Goal: Navigation & Orientation: Understand site structure

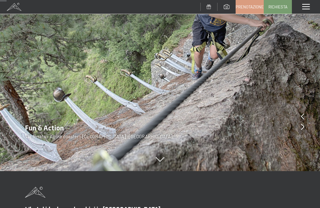
click at [304, 129] on icon at bounding box center [302, 126] width 3 height 6
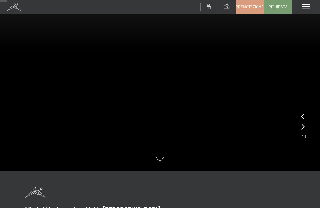
click at [304, 131] on div at bounding box center [302, 126] width 3 height 9
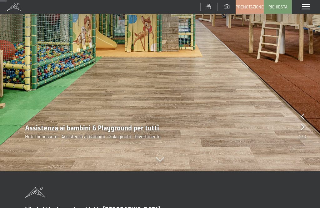
click at [303, 128] on icon at bounding box center [302, 126] width 3 height 6
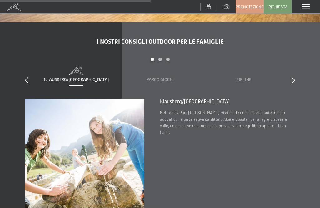
scroll to position [1540, 0]
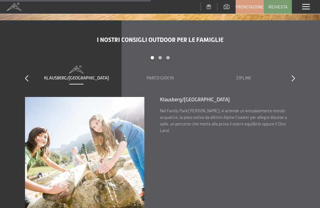
click at [292, 74] on div at bounding box center [292, 78] width 3 height 9
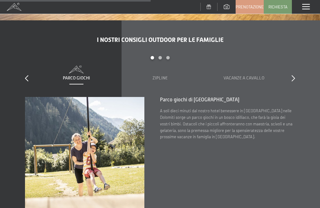
click at [294, 75] on icon at bounding box center [292, 78] width 3 height 6
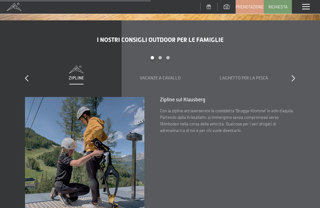
click at [292, 74] on div at bounding box center [292, 78] width 3 height 9
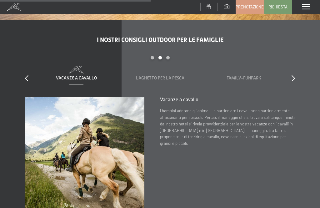
click at [294, 75] on icon at bounding box center [292, 78] width 3 height 6
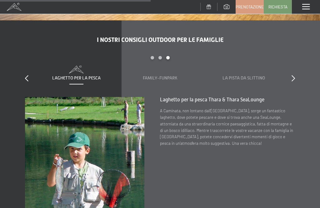
click at [294, 75] on icon at bounding box center [292, 78] width 3 height 6
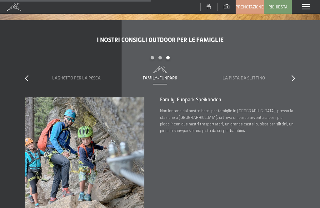
click at [293, 75] on icon at bounding box center [292, 78] width 3 height 6
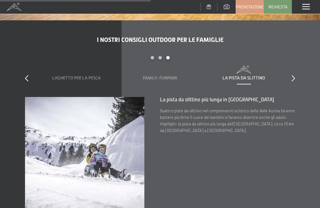
click at [293, 75] on icon at bounding box center [292, 78] width 3 height 6
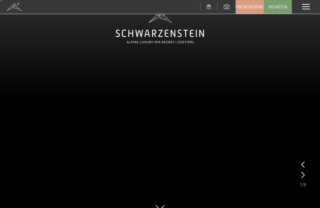
scroll to position [22, 0]
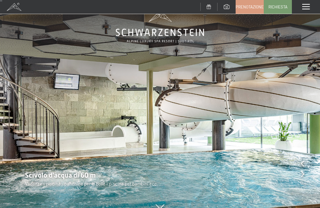
click at [303, 173] on icon at bounding box center [302, 173] width 3 height 6
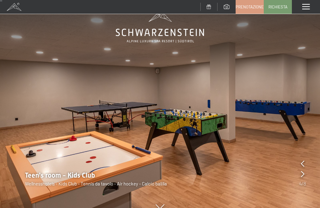
click at [303, 176] on icon at bounding box center [302, 173] width 3 height 6
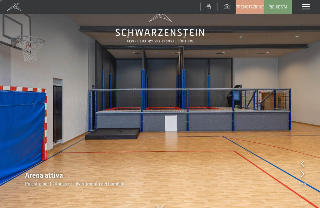
click at [306, 175] on div "Arena attiva Palestra per il fitness e il divertimento dei bambini" at bounding box center [160, 178] width 320 height 16
click at [303, 177] on icon at bounding box center [302, 173] width 3 height 6
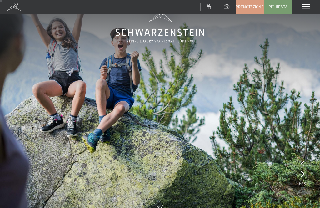
click at [304, 176] on icon at bounding box center [302, 173] width 3 height 6
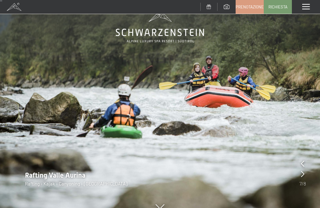
click at [303, 177] on div at bounding box center [302, 173] width 3 height 9
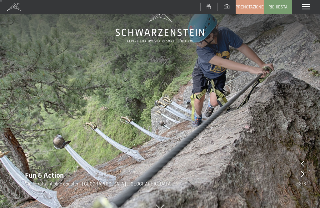
click at [303, 176] on icon at bounding box center [302, 173] width 3 height 6
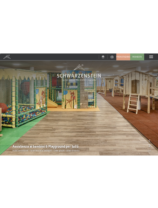
scroll to position [0, 0]
